Goal: Task Accomplishment & Management: Manage account settings

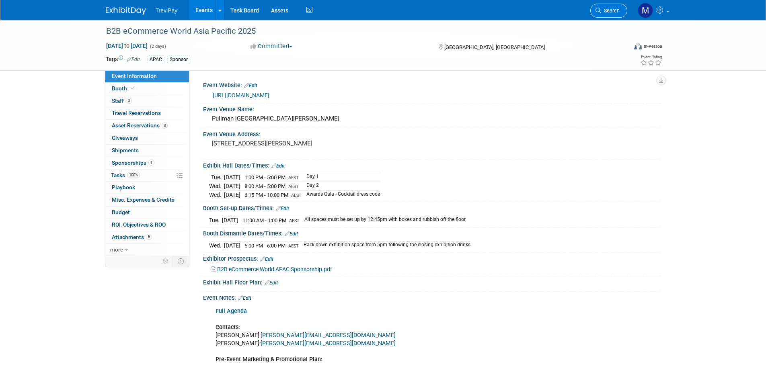
click at [604, 9] on span "Search" at bounding box center [610, 11] width 18 height 6
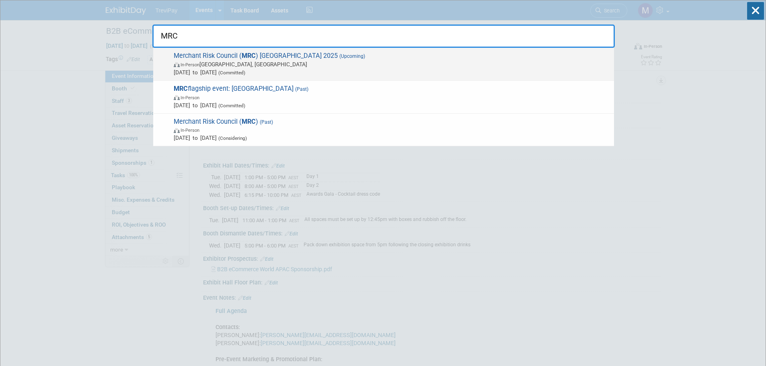
type input "MRC"
click at [304, 63] on span "In-Person [GEOGRAPHIC_DATA], [GEOGRAPHIC_DATA]" at bounding box center [392, 64] width 436 height 8
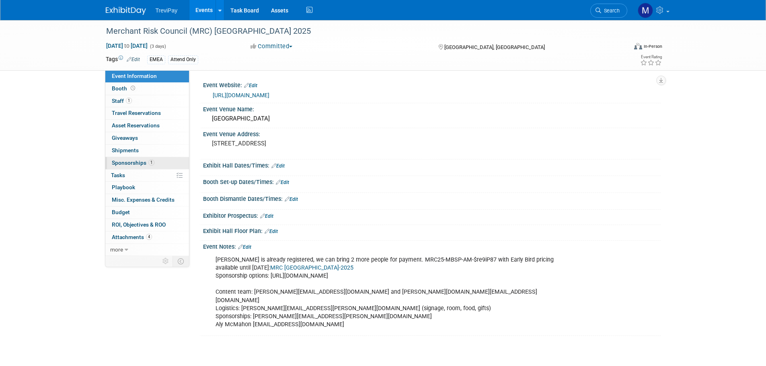
click at [132, 164] on span "Sponsorships 1" at bounding box center [133, 163] width 43 height 6
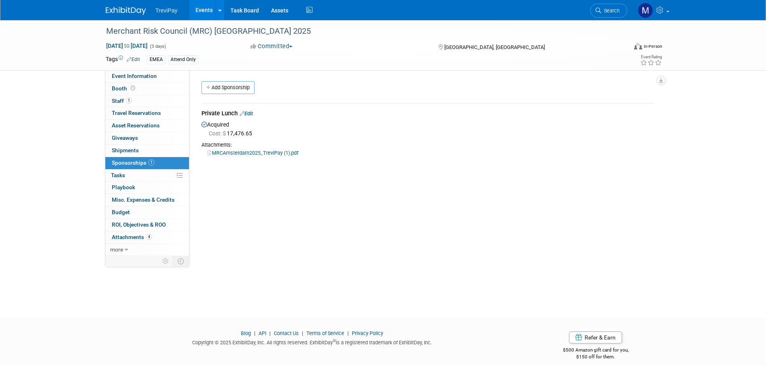
click at [226, 153] on link "MRCAmsterdam2025_TreviPay (1).pdf" at bounding box center [252, 153] width 91 height 6
click at [128, 57] on icon at bounding box center [129, 59] width 5 height 5
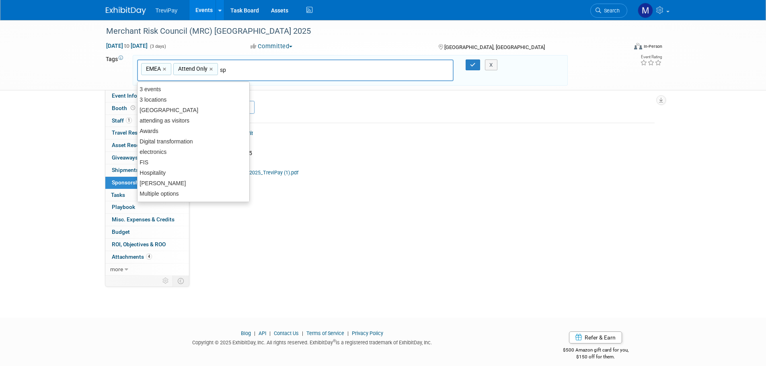
type input "spe"
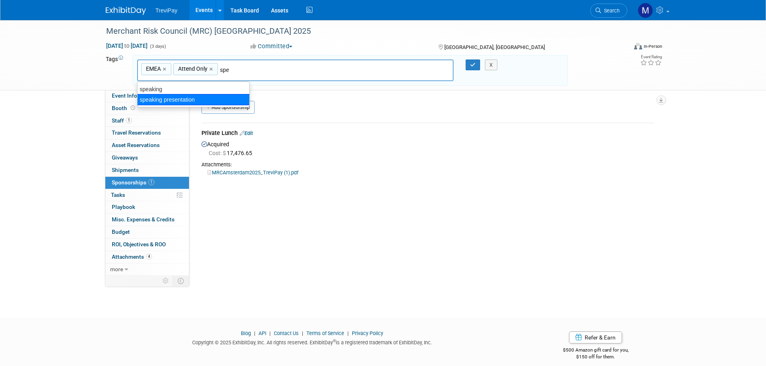
click at [156, 97] on div "speaking presentation" at bounding box center [193, 99] width 113 height 11
type input "EMEA, Attend Only, speaking presentation"
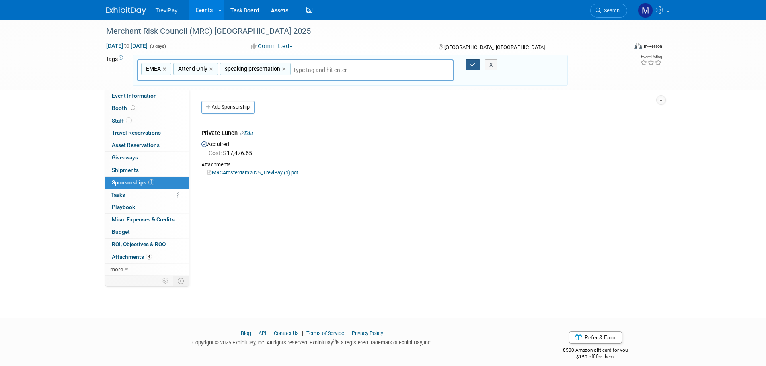
click at [474, 66] on icon "button" at bounding box center [473, 64] width 6 height 5
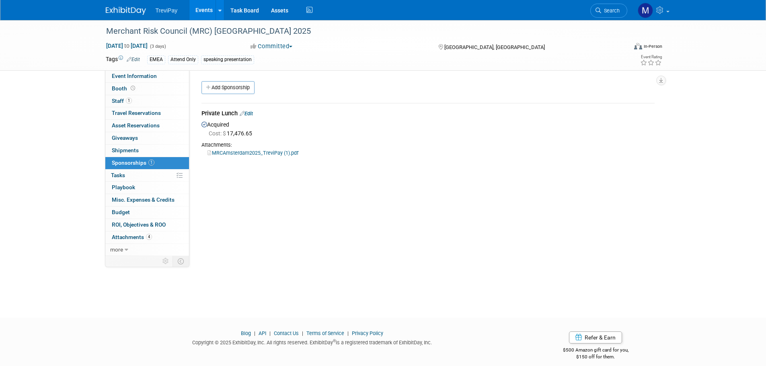
click at [130, 71] on div "Merchant Risk Council (MRC) Amsterdam 2025 Nov 3, 2025 to Nov 5, 2025 (3 days) …" at bounding box center [383, 45] width 766 height 51
click at [131, 77] on span "Event Information" at bounding box center [134, 76] width 45 height 6
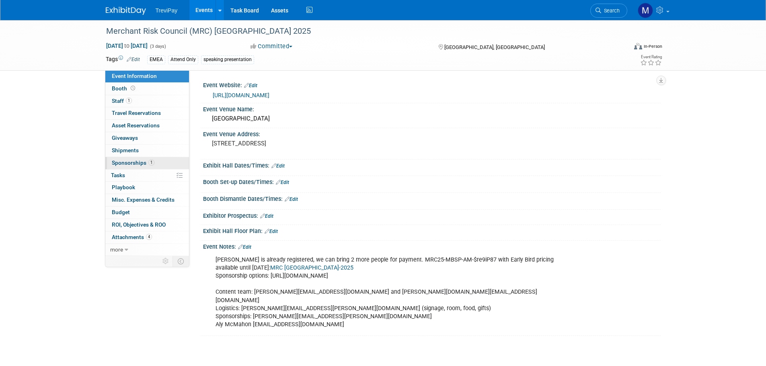
click at [128, 162] on span "Sponsorships 1" at bounding box center [133, 163] width 43 height 6
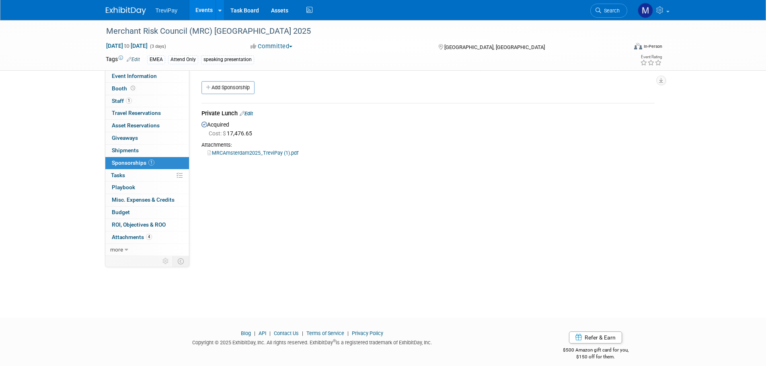
click at [251, 115] on link "Edit" at bounding box center [246, 114] width 13 height 6
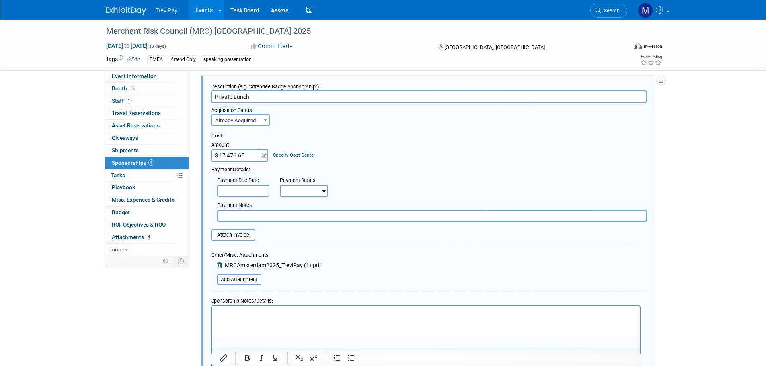
scroll to position [52, 0]
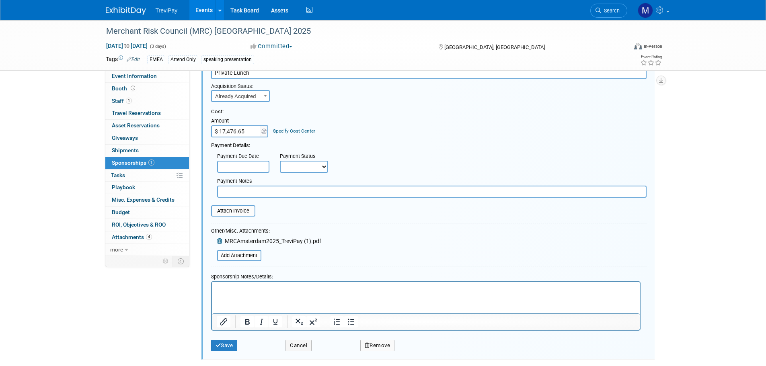
click at [228, 292] on p "Rich Text Area. Press ALT-0 for help." at bounding box center [425, 289] width 419 height 8
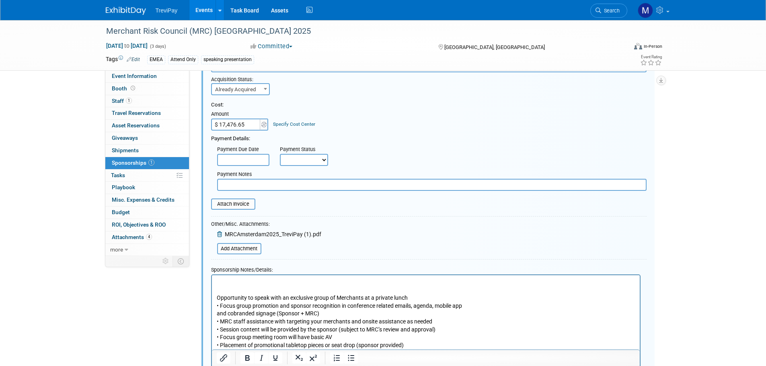
click at [233, 279] on p "Rich Text Area. Press ALT-0 for help." at bounding box center [425, 282] width 419 height 8
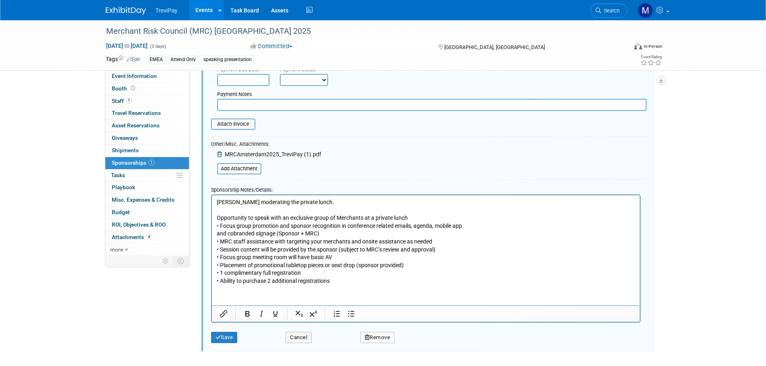
scroll to position [140, 0]
click at [226, 339] on button "Save" at bounding box center [224, 337] width 27 height 11
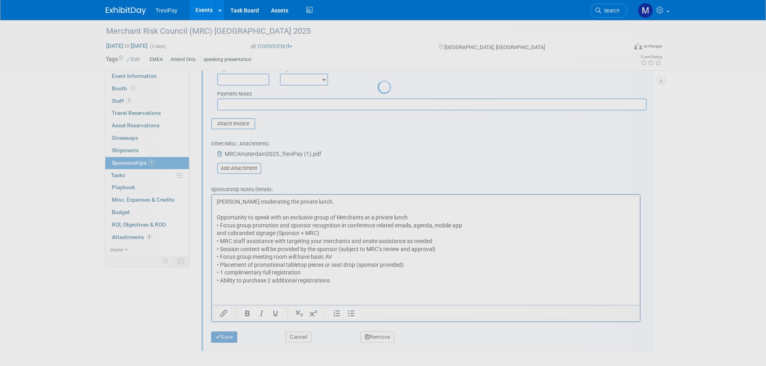
scroll to position [8, 0]
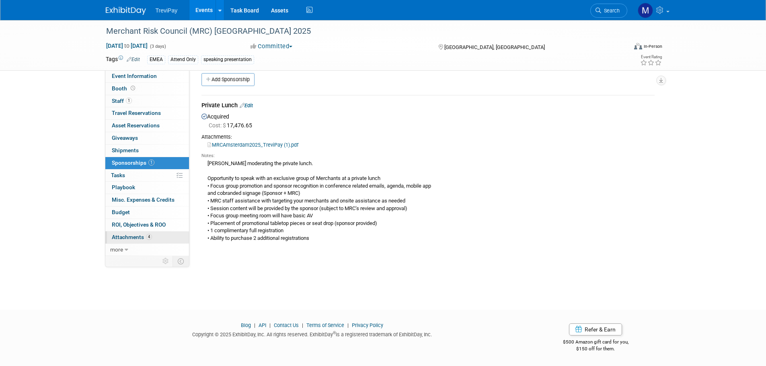
click at [135, 236] on span "Attachments 4" at bounding box center [132, 237] width 40 height 6
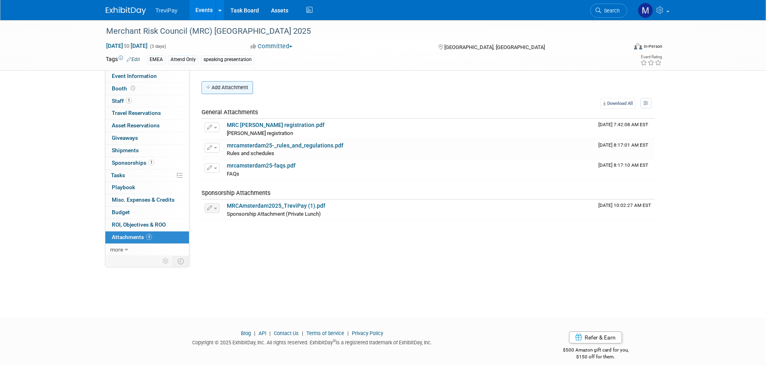
click at [230, 92] on button "Add Attachment" at bounding box center [226, 87] width 51 height 13
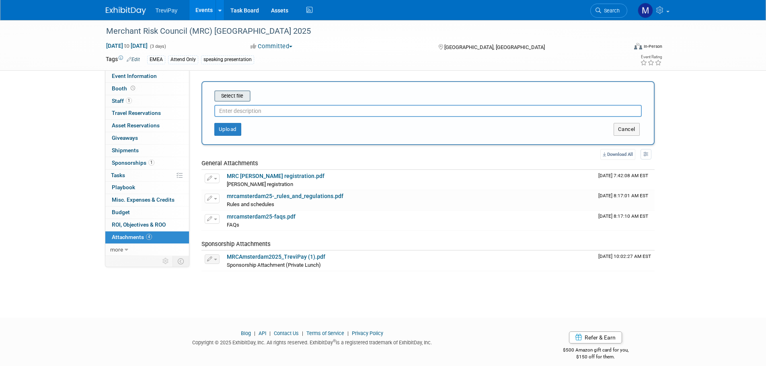
click at [229, 99] on input "file" at bounding box center [202, 96] width 96 height 10
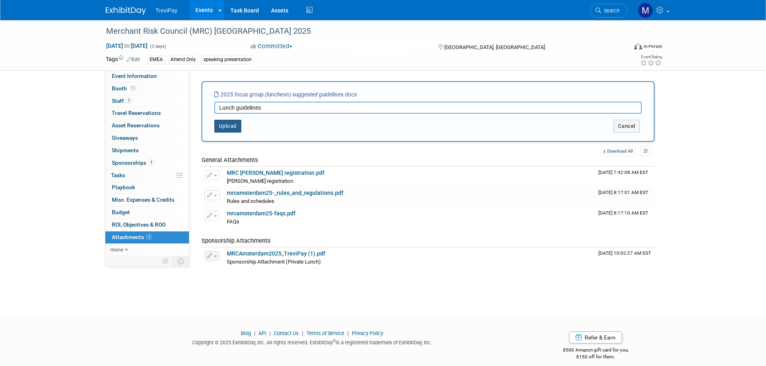
type input "Lunch guidelines"
click at [231, 123] on button "Upload" at bounding box center [227, 126] width 27 height 13
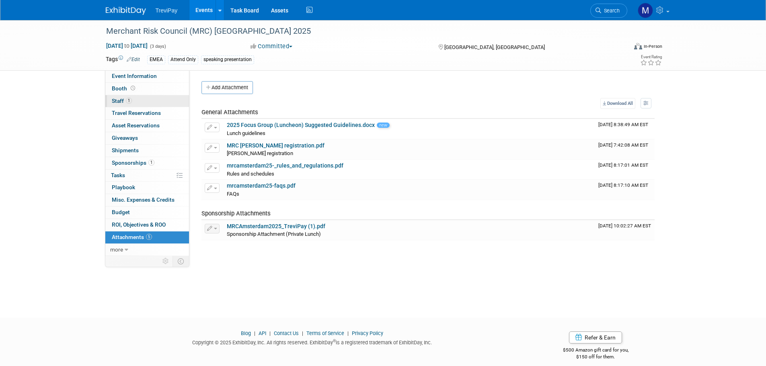
click at [117, 98] on span "Staff 1" at bounding box center [122, 101] width 20 height 6
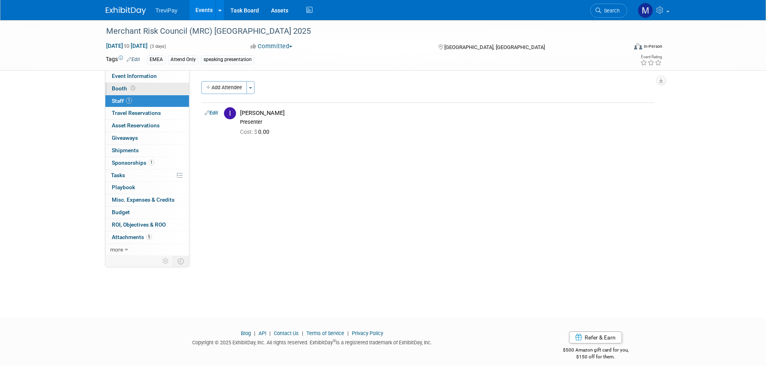
click at [116, 88] on span "Booth" at bounding box center [124, 88] width 25 height 6
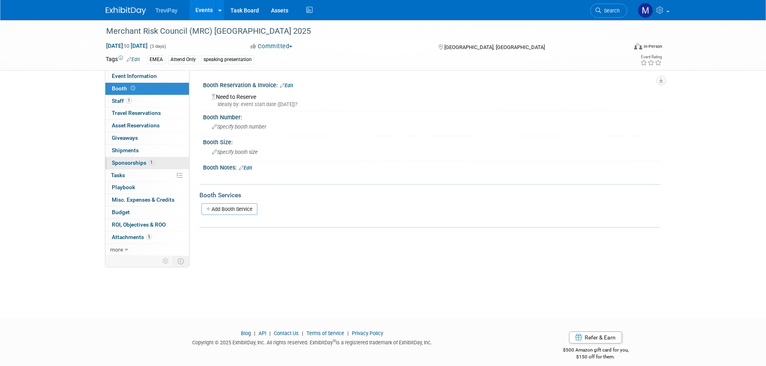
click at [119, 160] on span "Sponsorships 1" at bounding box center [133, 163] width 43 height 6
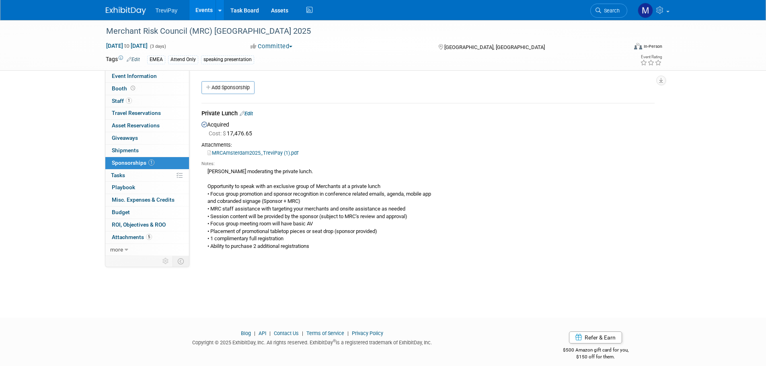
click at [251, 114] on link "Edit" at bounding box center [246, 114] width 13 height 6
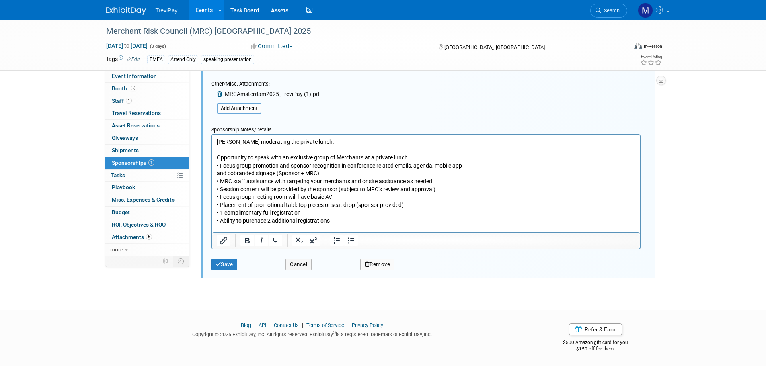
scroll to position [200, 0]
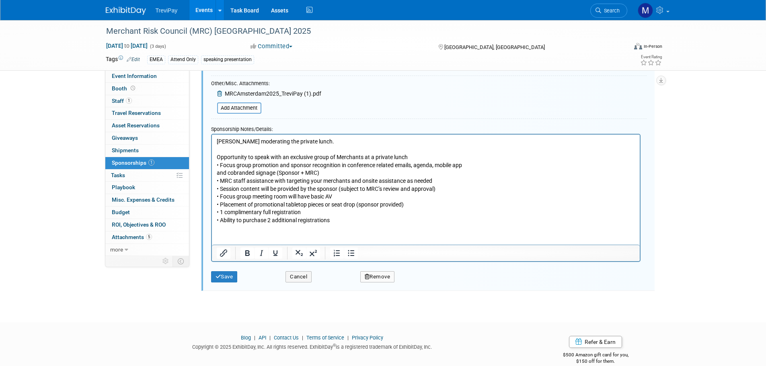
click at [216, 224] on html "Inez moderating the private lunch. Opportunity to speak with an exclusive group…" at bounding box center [426, 179] width 428 height 90
click at [335, 220] on p "Inez moderating the private lunch. Opportunity to speak with an exclusive group…" at bounding box center [425, 181] width 419 height 87
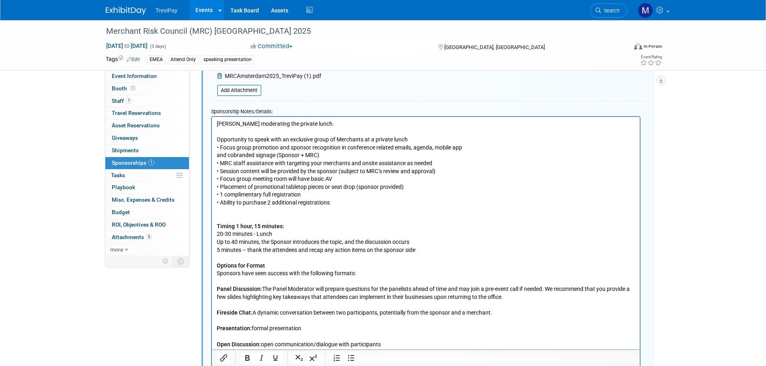
scroll to position [217, 0]
click at [224, 213] on p "Rich Text Area. Press ALT-0 for help." at bounding box center [425, 211] width 419 height 8
click at [216, 212] on p "12:45-14:00" at bounding box center [425, 211] width 419 height 8
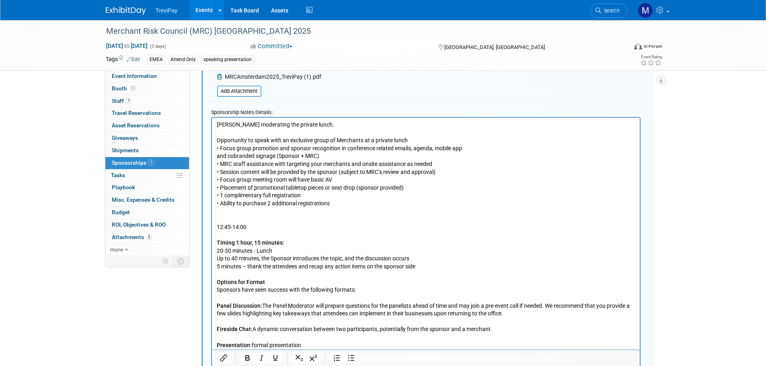
click at [221, 221] on p "Rich Text Area. Press ALT-0 for help." at bounding box center [425, 219] width 419 height 8
click at [251, 232] on p "Rich Text Area. Press ALT-0 for help." at bounding box center [425, 235] width 419 height 8
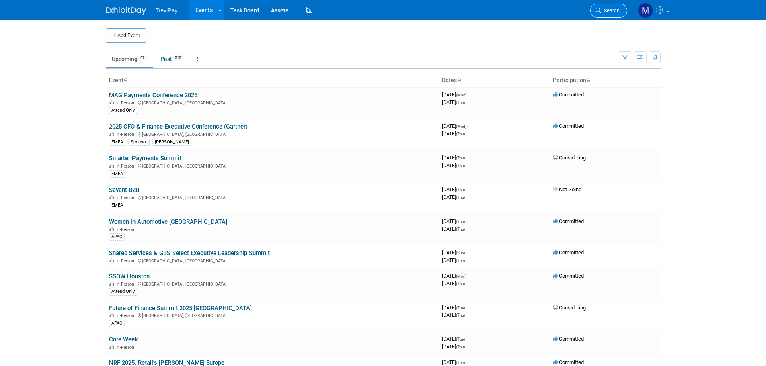
click at [615, 12] on span "Search" at bounding box center [610, 11] width 18 height 6
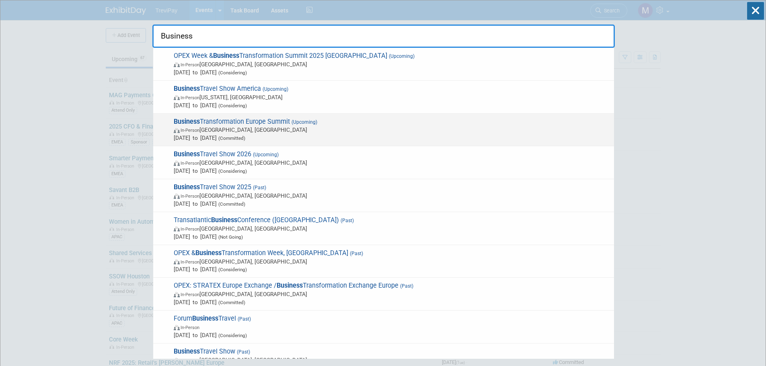
type input "Business"
click at [275, 119] on span "Business Transformation Europe Summit (Upcoming) In-Person Amsterdam, Netherlan…" at bounding box center [390, 130] width 439 height 25
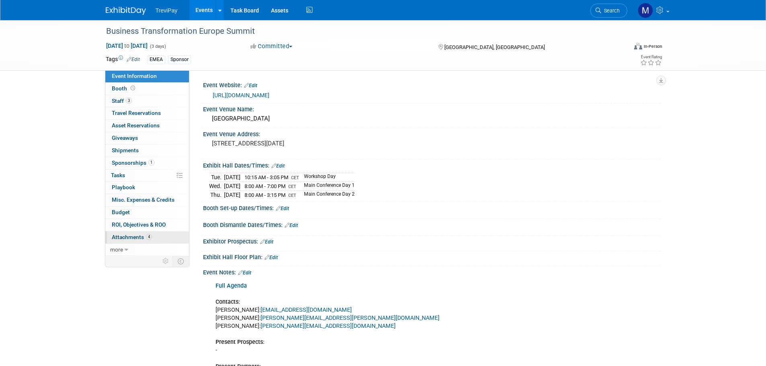
click at [130, 232] on link "4 Attachments 4" at bounding box center [147, 238] width 84 height 12
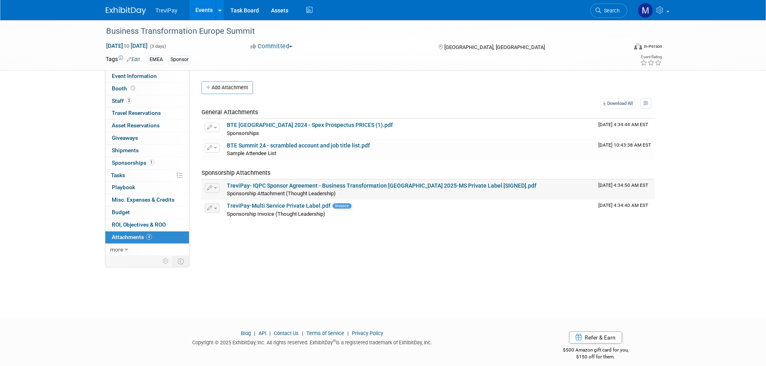
click at [367, 184] on link "TreviPay- IQPC Sponsor Agreement - Business Transformation Europe 2025-MS Priva…" at bounding box center [382, 186] width 310 height 6
